Goal: Task Accomplishment & Management: Manage account settings

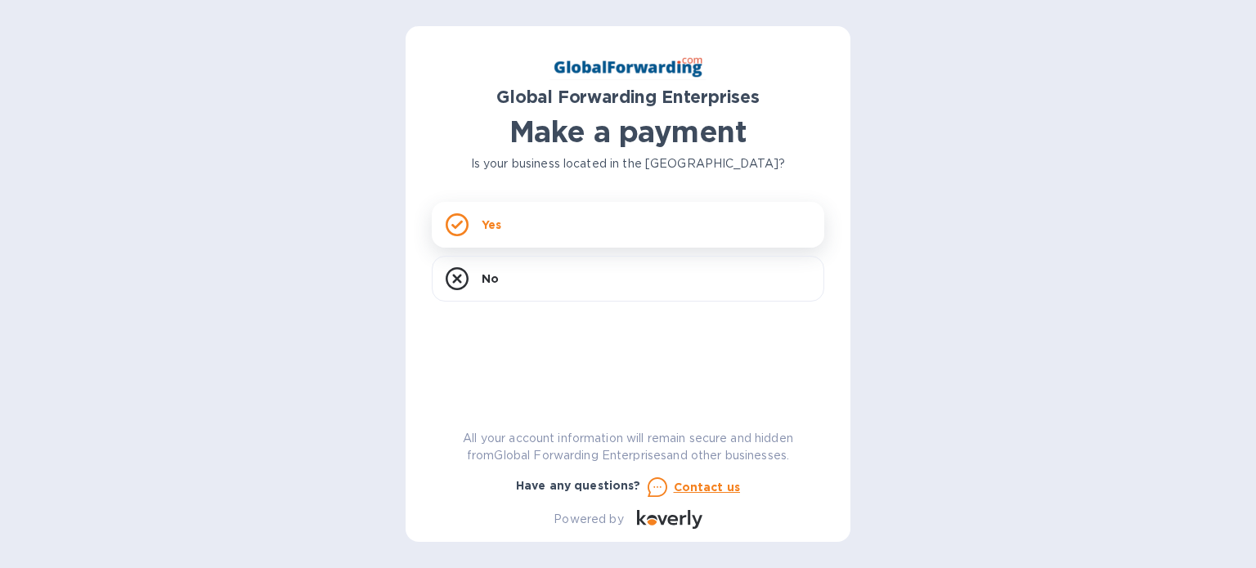
click at [481, 223] on div "Yes" at bounding box center [628, 225] width 392 height 46
